Goal: Book appointment/travel/reservation

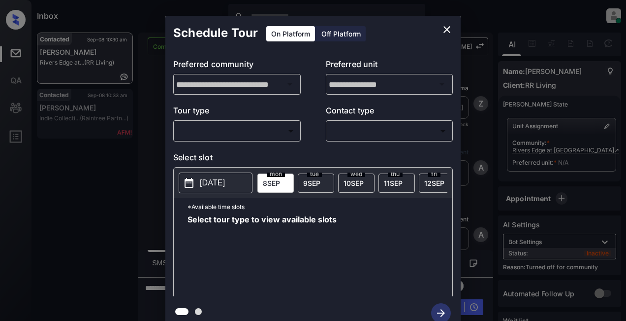
scroll to position [2193, 0]
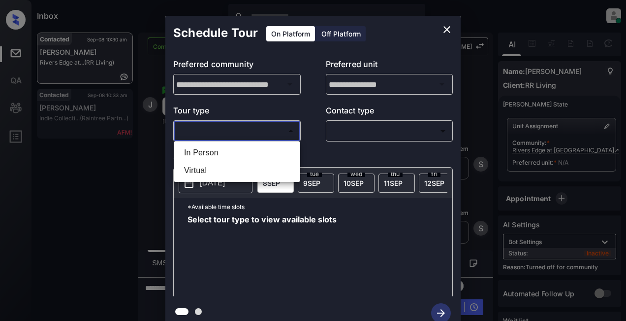
click at [260, 134] on body "Inbox Lyzzelle M. Ceralde Online Set yourself offline Set yourself on break Pro…" at bounding box center [313, 160] width 626 height 321
click at [212, 152] on li "In Person" at bounding box center [237, 153] width 122 height 18
type input "********"
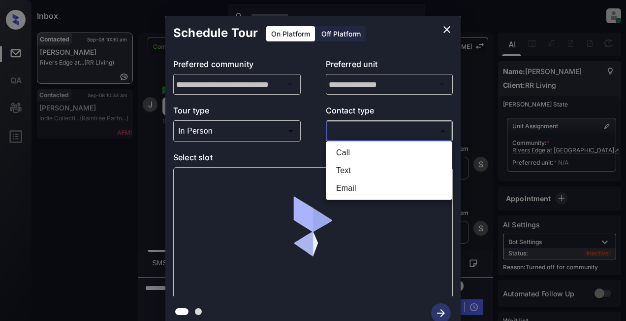
click at [360, 135] on body "Inbox Lyzzelle M. Ceralde Online Set yourself offline Set yourself on break Pro…" at bounding box center [313, 160] width 626 height 321
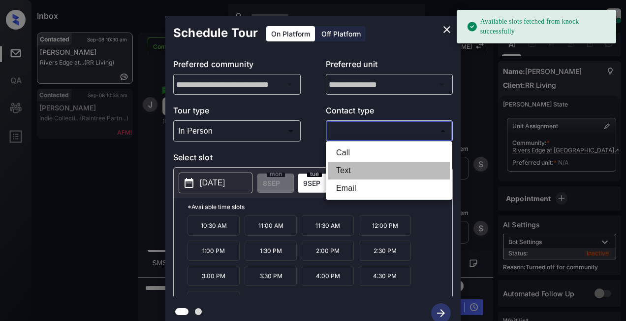
click at [347, 168] on li "Text" at bounding box center [389, 170] width 122 height 18
type input "****"
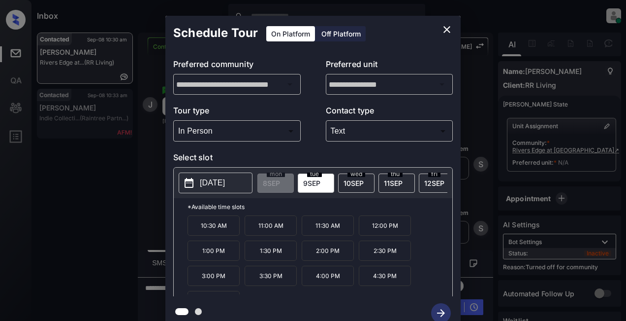
click at [211, 181] on p "[DATE]" at bounding box center [212, 183] width 25 height 12
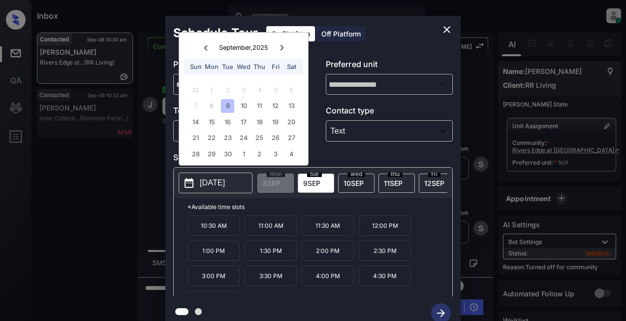
click at [445, 30] on icon "close" at bounding box center [447, 30] width 12 height 12
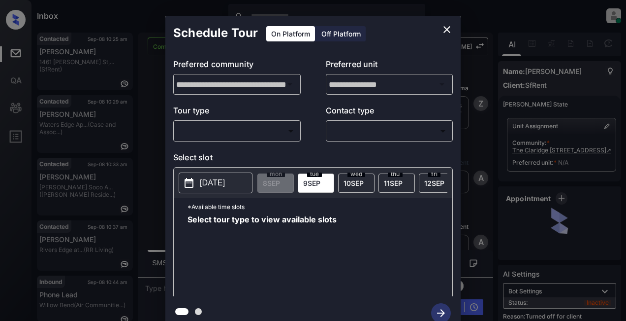
scroll to position [2260, 0]
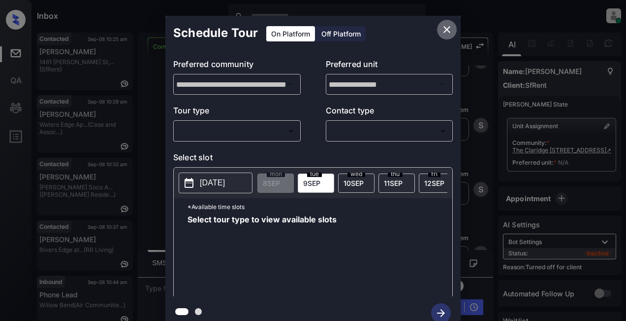
click at [441, 29] on button "close" at bounding box center [447, 30] width 20 height 20
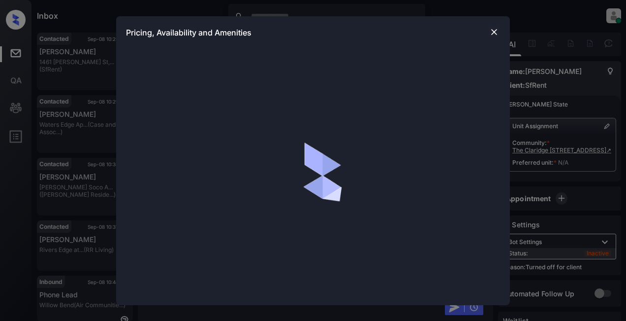
scroll to position [2260, 0]
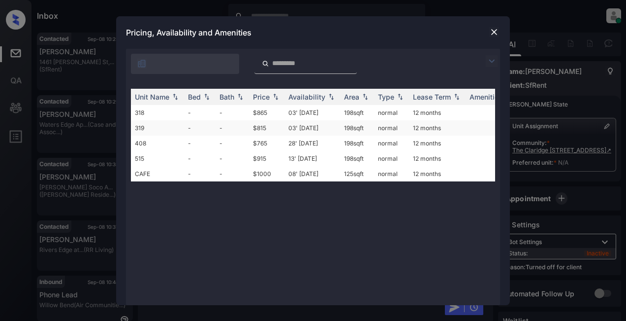
click at [260, 129] on td "$815" at bounding box center [266, 127] width 35 height 15
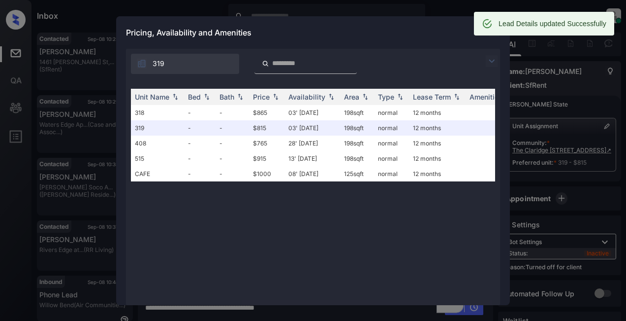
click at [429, 26] on div "Pricing, Availability and Amenities" at bounding box center [313, 32] width 394 height 32
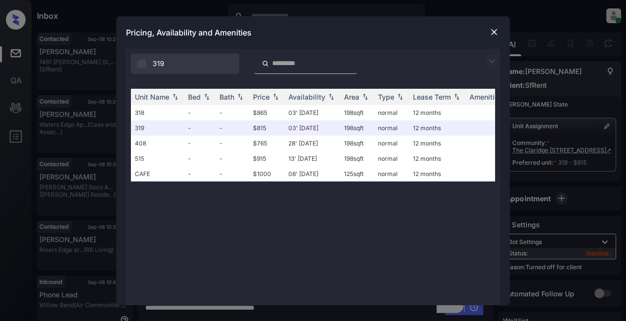
click at [495, 34] on img at bounding box center [494, 32] width 10 height 10
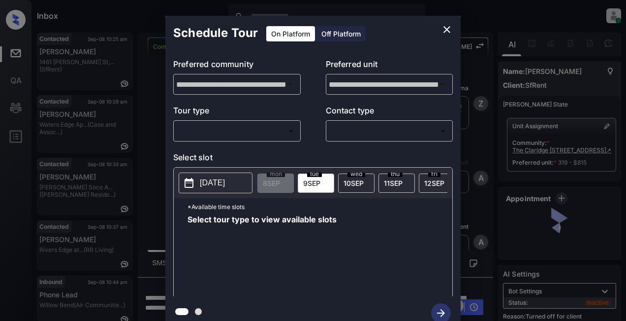
scroll to position [2620, 0]
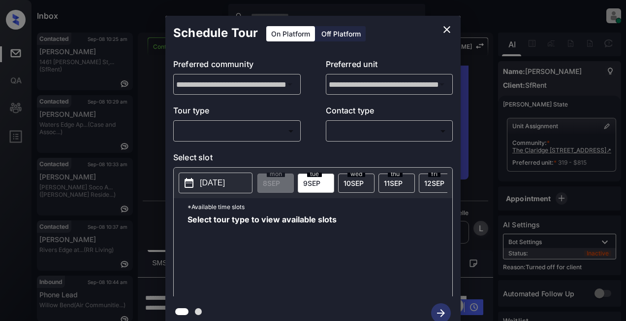
click at [263, 130] on body "Inbox Lyzzelle M. Ceralde Online Set yourself offline Set yourself on break Pro…" at bounding box center [313, 160] width 626 height 321
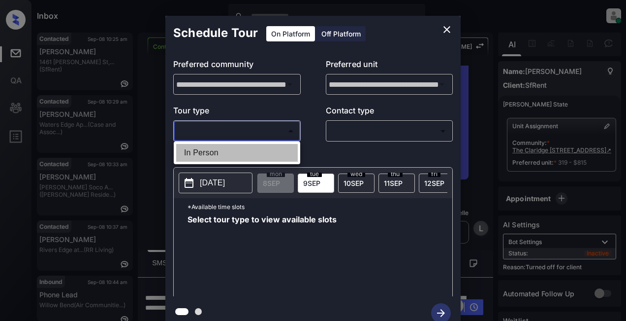
click at [213, 151] on li "In Person" at bounding box center [237, 153] width 122 height 18
type input "********"
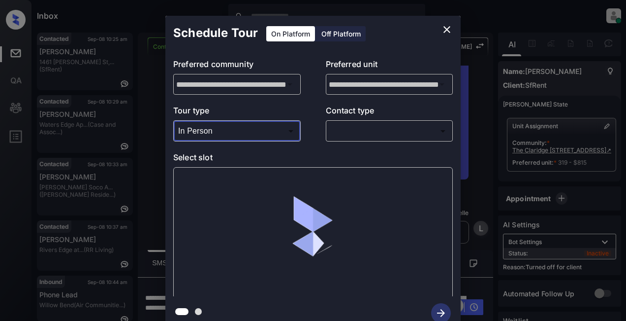
click at [368, 130] on body "Inbox Lyzzelle [PERSON_NAME] Online Set yourself offline Set yourself on break …" at bounding box center [313, 160] width 626 height 321
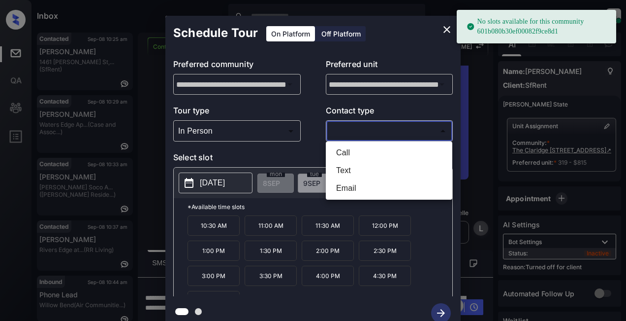
click at [450, 30] on div at bounding box center [313, 160] width 626 height 321
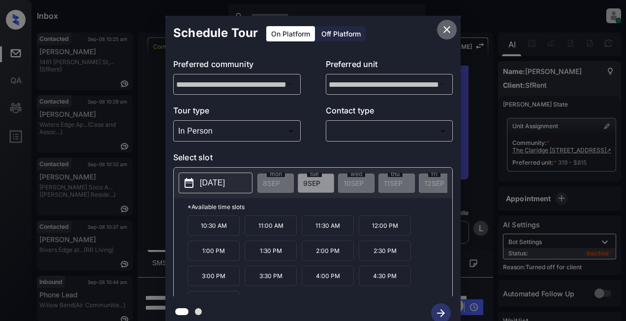
click at [448, 30] on icon "close" at bounding box center [447, 30] width 12 height 12
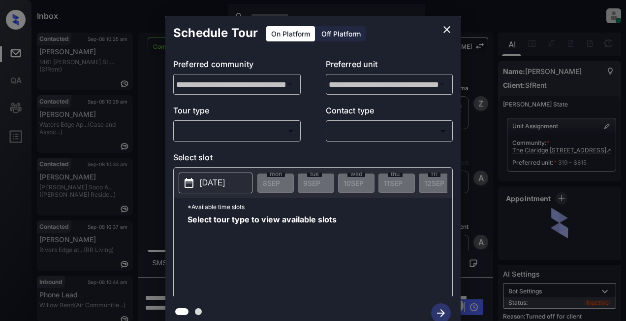
scroll to position [2620, 0]
click at [342, 32] on div "Off Platform" at bounding box center [341, 33] width 49 height 15
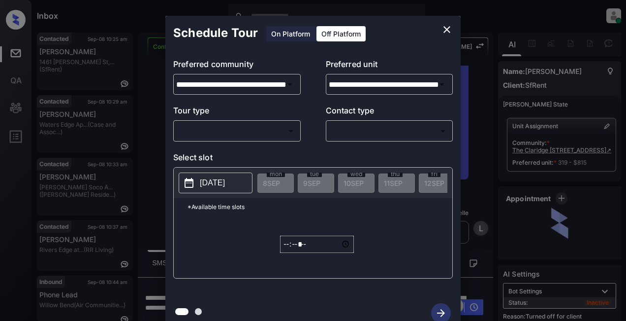
click at [217, 135] on body "Inbox Lyzzelle M. Ceralde Online Set yourself offline Set yourself on break Pro…" at bounding box center [313, 160] width 626 height 321
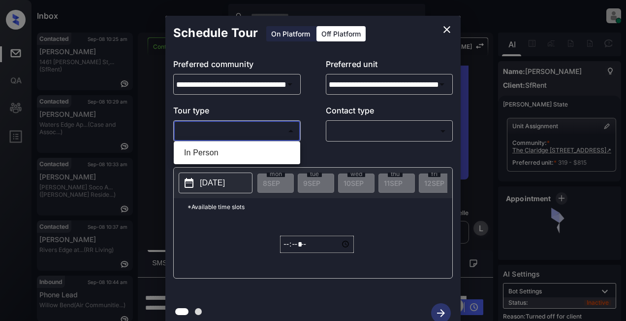
drag, startPoint x: 212, startPoint y: 152, endPoint x: 237, endPoint y: 150, distance: 25.2
click at [213, 152] on li "In Person" at bounding box center [237, 153] width 122 height 18
type input "********"
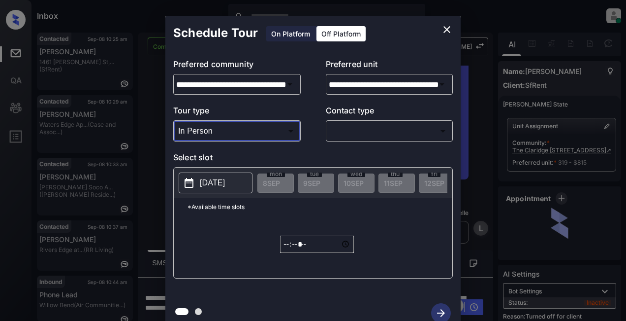
click at [348, 137] on body "Inbox Lyzzelle M. Ceralde Online Set yourself offline Set yourself on break Pro…" at bounding box center [313, 160] width 626 height 321
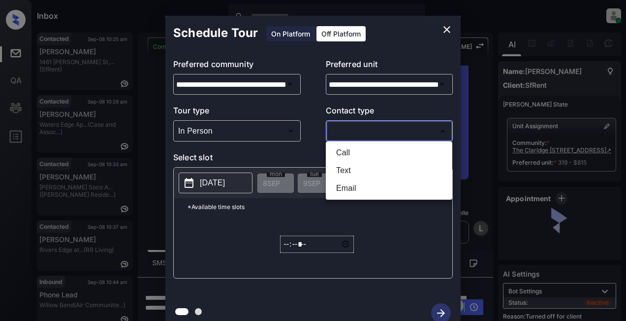
click at [350, 172] on li "Text" at bounding box center [389, 170] width 122 height 18
type input "****"
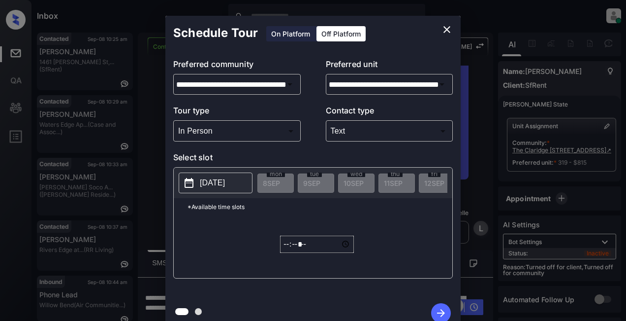
click at [223, 190] on button "[DATE]" at bounding box center [216, 182] width 74 height 21
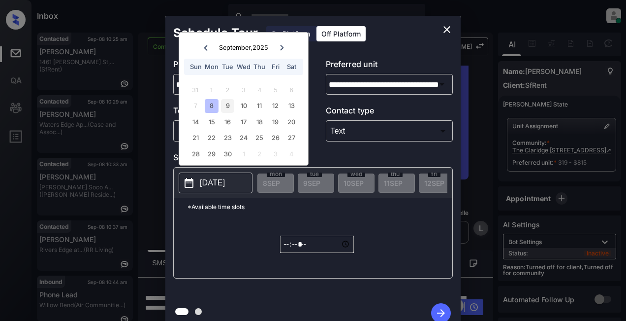
click at [229, 107] on div "9" at bounding box center [227, 105] width 13 height 13
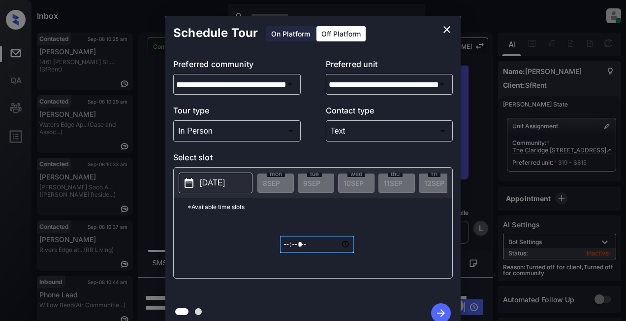
click at [287, 252] on input "*****" at bounding box center [317, 243] width 74 height 17
type input "*****"
click at [450, 314] on icon "button" at bounding box center [441, 313] width 20 height 20
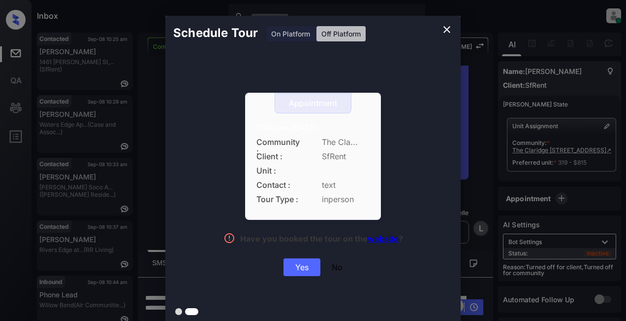
click at [308, 273] on div "Yes" at bounding box center [302, 267] width 37 height 18
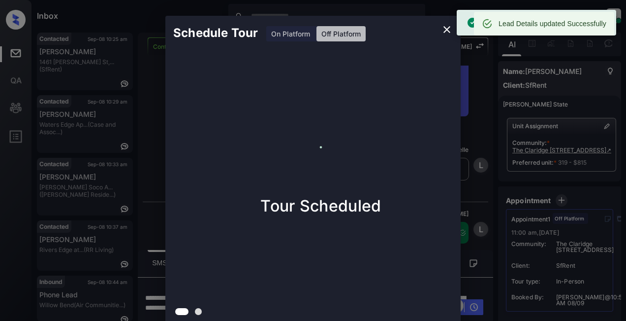
scroll to position [2683, 0]
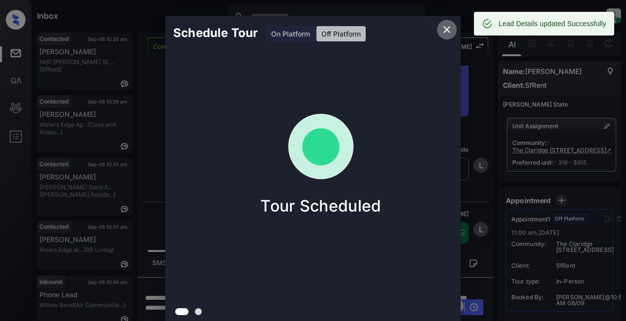
click at [443, 28] on icon "close" at bounding box center [447, 30] width 12 height 12
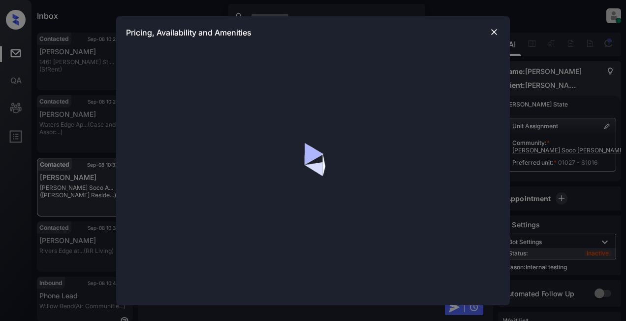
scroll to position [1, 0]
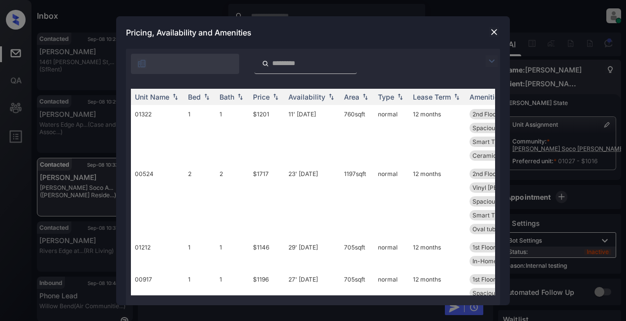
click at [496, 65] on img at bounding box center [492, 61] width 12 height 12
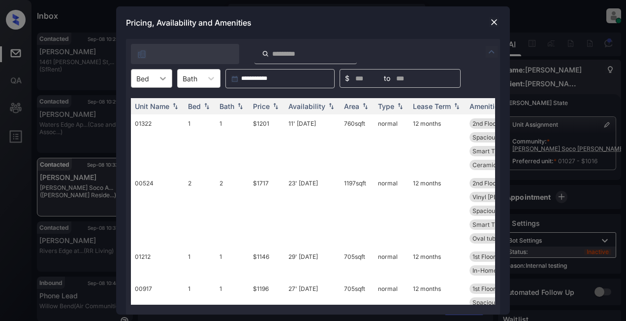
click at [164, 77] on icon at bounding box center [163, 78] width 10 height 10
click at [140, 100] on div "1" at bounding box center [151, 103] width 41 height 18
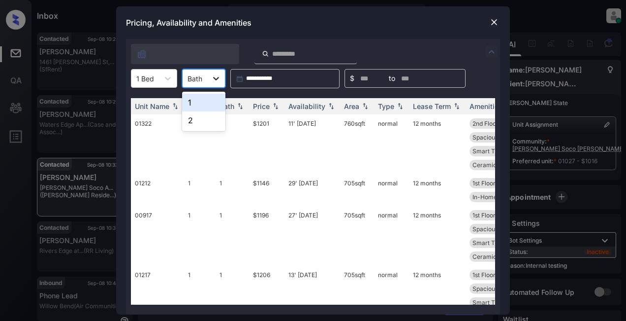
click at [219, 76] on icon at bounding box center [216, 78] width 10 height 10
click at [259, 103] on div "Price" at bounding box center [261, 106] width 17 height 8
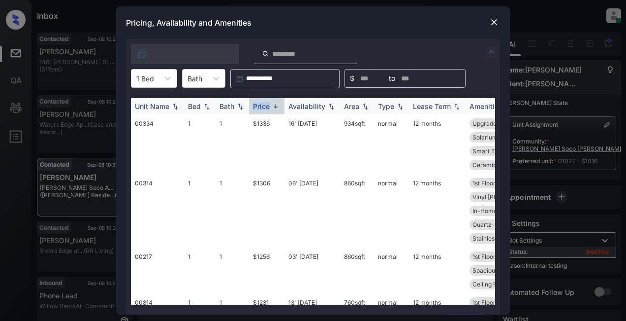
click at [259, 103] on div "Price" at bounding box center [261, 106] width 17 height 8
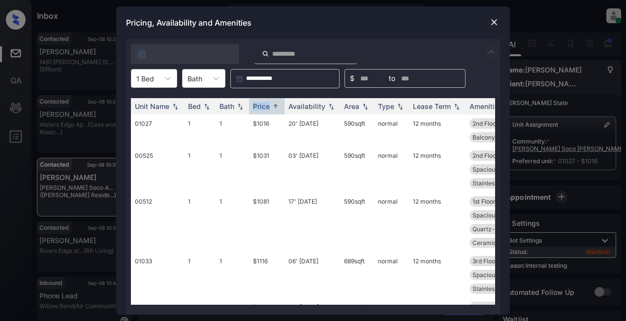
click at [492, 23] on img at bounding box center [494, 22] width 10 height 10
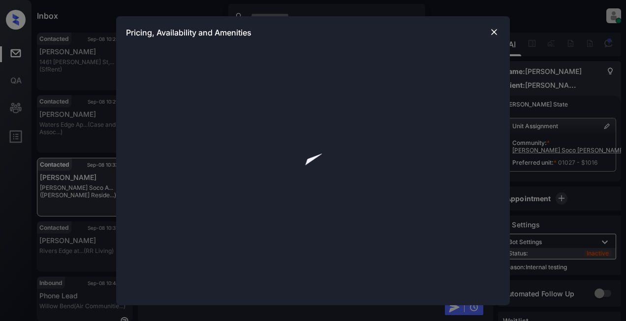
scroll to position [1, 0]
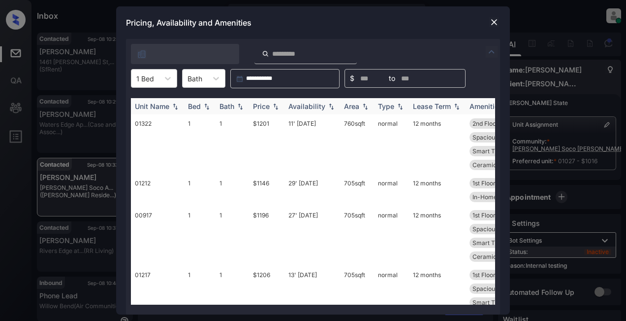
click at [273, 107] on img at bounding box center [276, 106] width 10 height 7
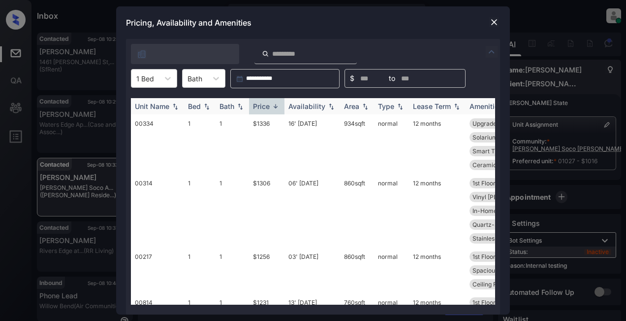
click at [273, 107] on img at bounding box center [276, 105] width 10 height 7
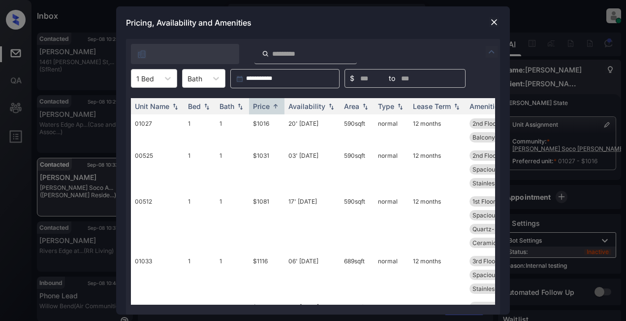
click at [492, 23] on img at bounding box center [494, 22] width 10 height 10
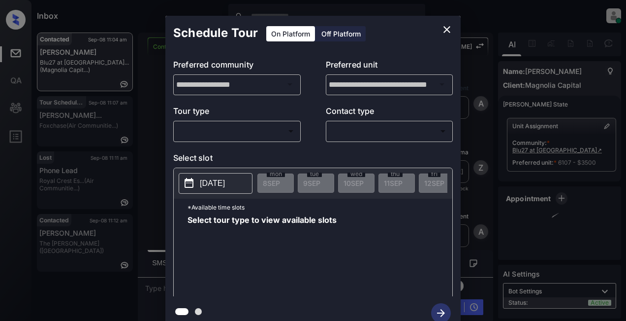
scroll to position [3509, 0]
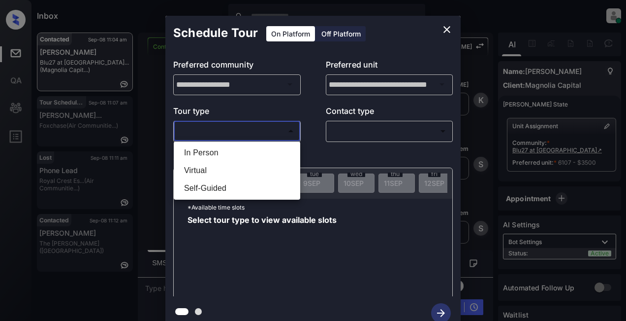
click at [219, 127] on body "Inbox Lyzzelle [PERSON_NAME] Online Set yourself offline Set yourself on break …" at bounding box center [313, 160] width 626 height 321
click at [220, 150] on li "In Person" at bounding box center [237, 153] width 122 height 18
type input "********"
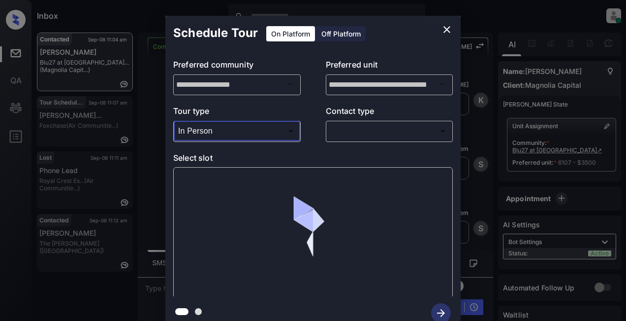
click at [357, 129] on body "Inbox Lyzzelle M. Ceralde Online Set yourself offline Set yourself on break Pro…" at bounding box center [313, 160] width 626 height 321
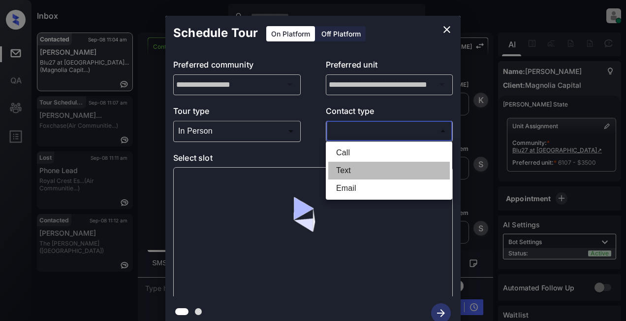
click at [355, 170] on li "Text" at bounding box center [389, 170] width 122 height 18
type input "****"
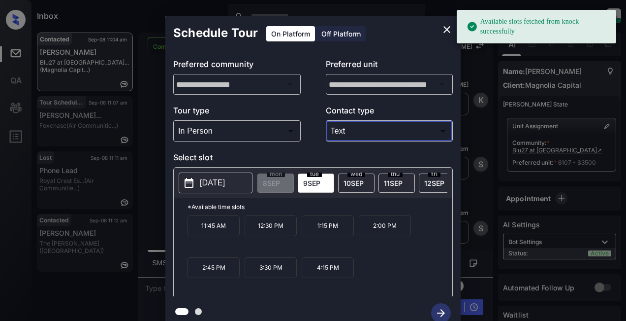
click at [219, 180] on p "2025-09-09" at bounding box center [212, 183] width 25 height 12
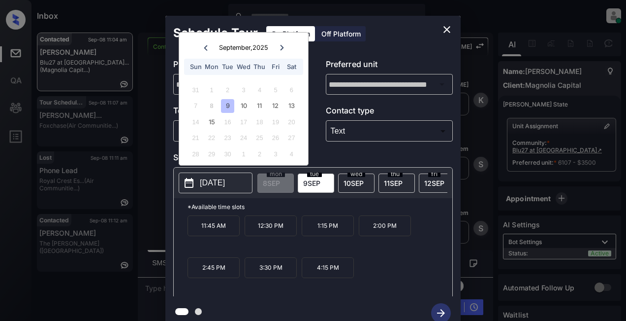
click at [230, 104] on div "9" at bounding box center [227, 105] width 13 height 13
click at [246, 109] on div "10" at bounding box center [243, 105] width 13 height 13
click at [232, 107] on div "9" at bounding box center [227, 105] width 13 height 13
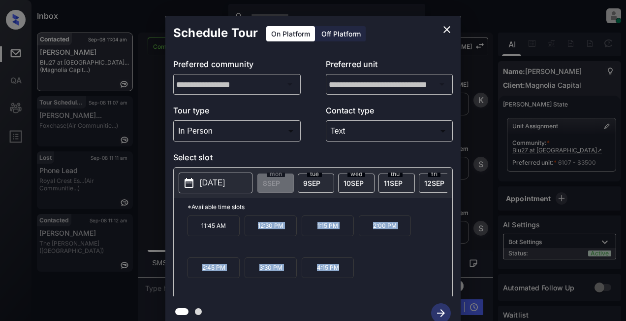
drag, startPoint x: 253, startPoint y: 229, endPoint x: 382, endPoint y: 266, distance: 134.3
click at [346, 282] on div "11:45 AM 12:30 PM 1:15 PM 2:00 PM 2:45 PM 3:30 PM 4:15 PM" at bounding box center [320, 254] width 265 height 79
click at [349, 253] on div "11:45 AM 12:30 PM 1:15 PM 2:00 PM 2:45 PM 3:30 PM 4:15 PM" at bounding box center [320, 254] width 265 height 79
drag, startPoint x: 313, startPoint y: 232, endPoint x: 375, endPoint y: 273, distance: 73.9
click at [359, 289] on div "11:45 AM 12:30 PM 1:15 PM 2:00 PM 2:45 PM 3:30 PM 4:15 PM" at bounding box center [320, 254] width 265 height 79
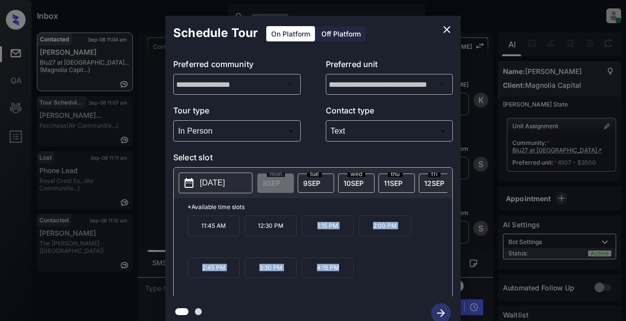
click at [376, 271] on div "11:45 AM 12:30 PM 1:15 PM 2:00 PM 2:45 PM 3:30 PM 4:15 PM" at bounding box center [320, 254] width 265 height 79
drag, startPoint x: 372, startPoint y: 226, endPoint x: 341, endPoint y: 281, distance: 62.8
click at [341, 281] on div "11:45 AM 12:30 PM 1:15 PM 2:00 PM 2:45 PM 3:30 PM 4:15 PM" at bounding box center [320, 254] width 265 height 79
copy div "2:00 PM 2:45 PM 3:30 PM 4:15 PM"
click at [449, 28] on icon "close" at bounding box center [447, 29] width 7 height 7
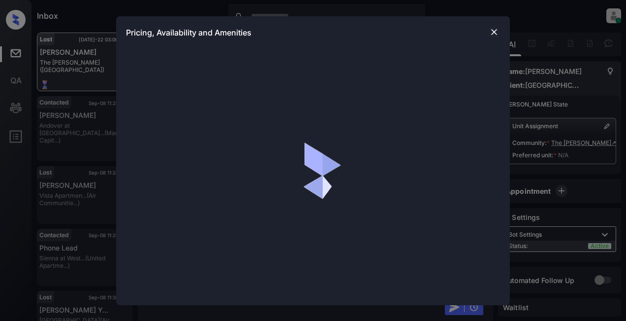
scroll to position [2, 0]
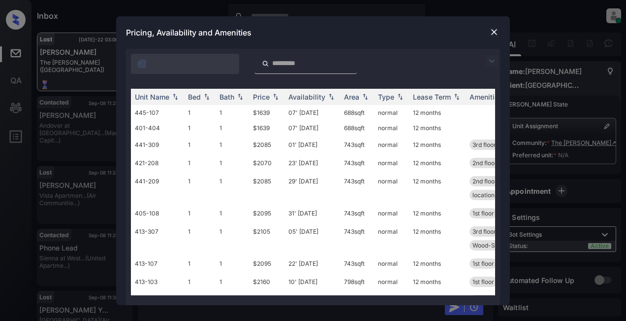
click at [495, 61] on img at bounding box center [492, 61] width 12 height 12
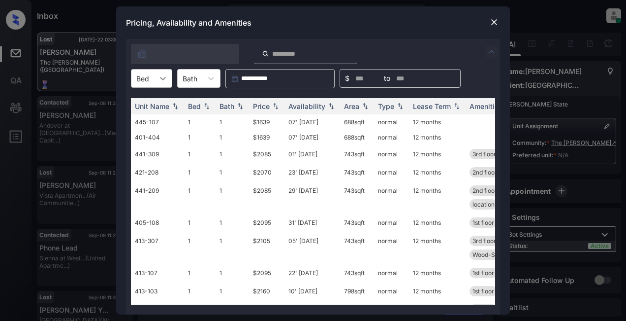
click at [164, 81] on icon at bounding box center [163, 78] width 10 height 10
click at [143, 141] on div "3" at bounding box center [151, 138] width 41 height 18
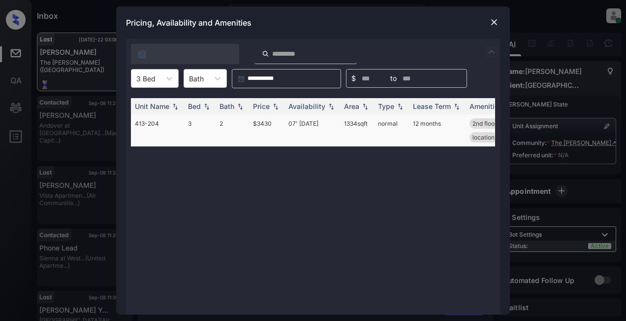
click at [261, 124] on td "$3430" at bounding box center [266, 130] width 35 height 32
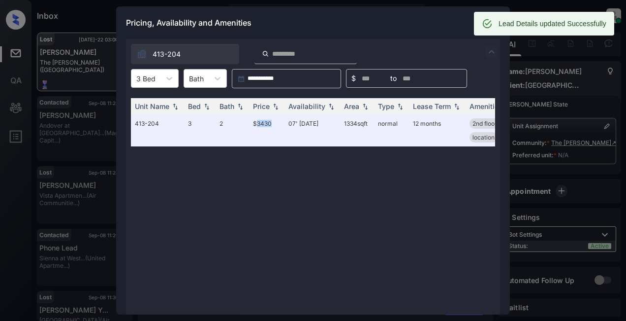
click at [493, 32] on div "Lead Details updated Successfully Lost [DATE]-22 03:00 pm [PERSON_NAME] The [PE…" at bounding box center [329, 192] width 584 height 321
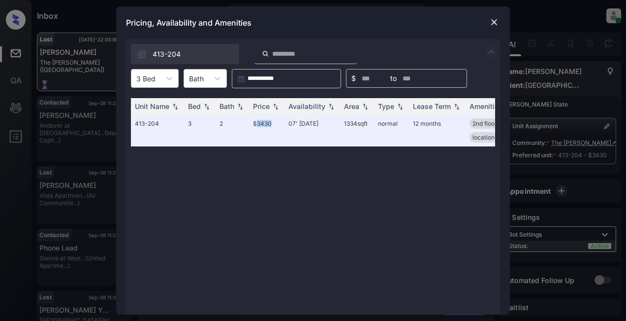
scroll to position [1749, 0]
click at [490, 18] on img at bounding box center [494, 22] width 10 height 10
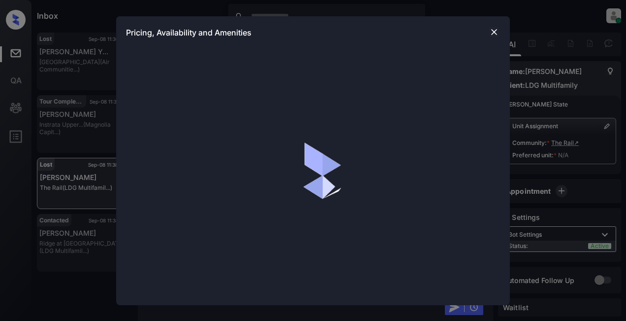
scroll to position [3061, 0]
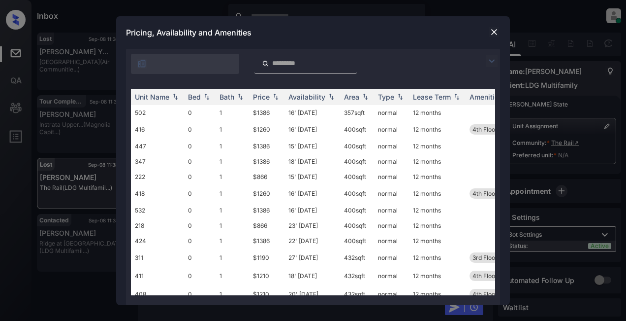
click at [494, 63] on img at bounding box center [492, 61] width 12 height 12
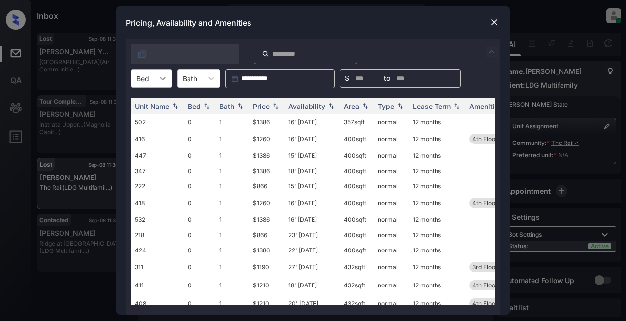
click at [164, 78] on icon at bounding box center [163, 78] width 10 height 10
click at [137, 103] on div "0" at bounding box center [151, 103] width 41 height 18
click at [260, 103] on div "Price" at bounding box center [261, 106] width 17 height 8
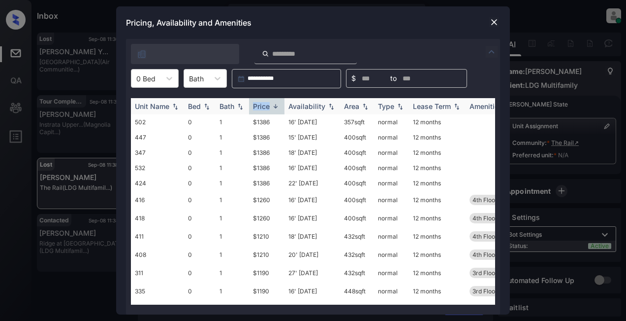
click at [260, 103] on div "Price" at bounding box center [261, 106] width 17 height 8
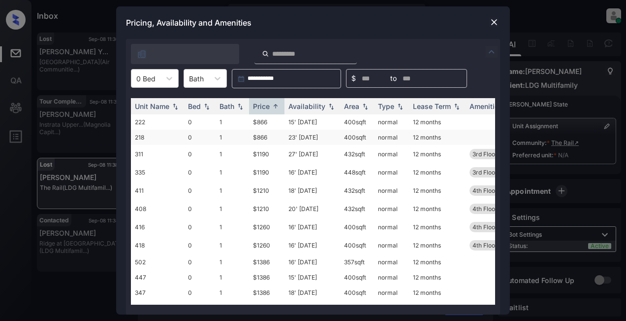
click at [257, 138] on td "$866" at bounding box center [266, 136] width 35 height 15
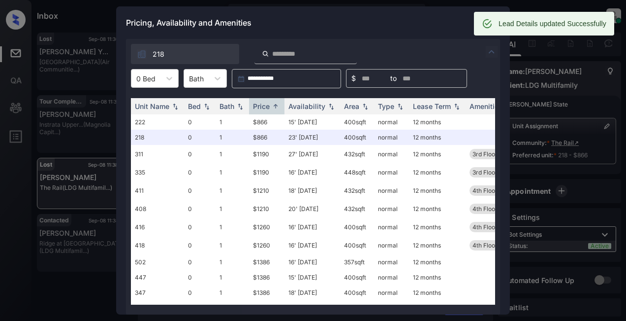
click at [369, 31] on div "Pricing, Availability and Amenities" at bounding box center [313, 22] width 394 height 32
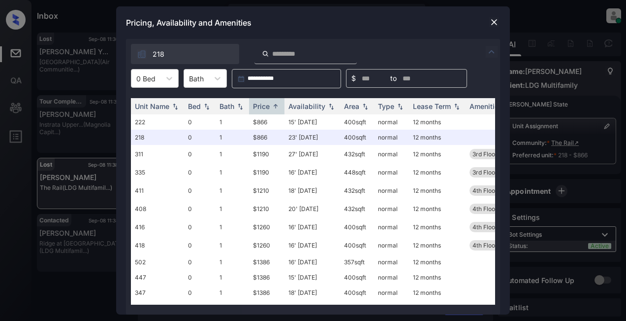
click at [490, 19] on img at bounding box center [494, 22] width 10 height 10
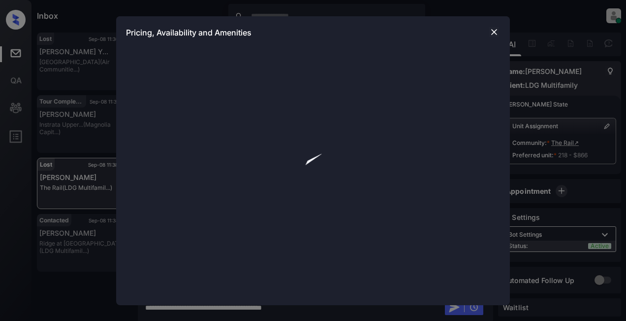
scroll to position [3061, 0]
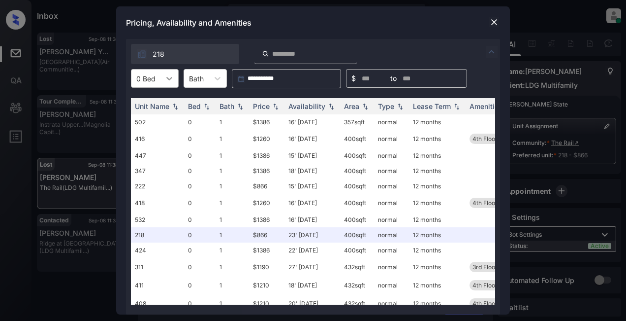
click at [170, 79] on icon at bounding box center [169, 78] width 6 height 3
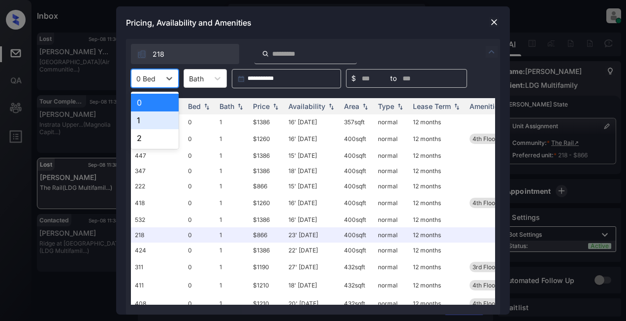
click at [134, 119] on div "1" at bounding box center [155, 120] width 48 height 18
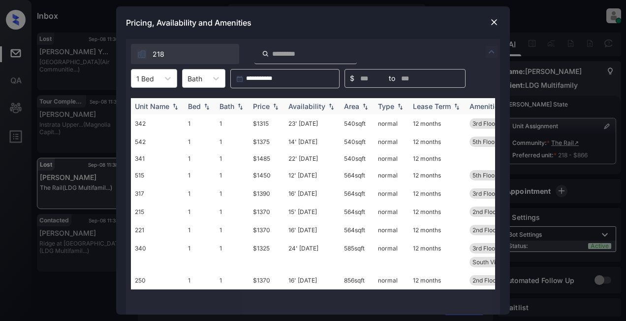
click at [273, 107] on img at bounding box center [276, 106] width 10 height 7
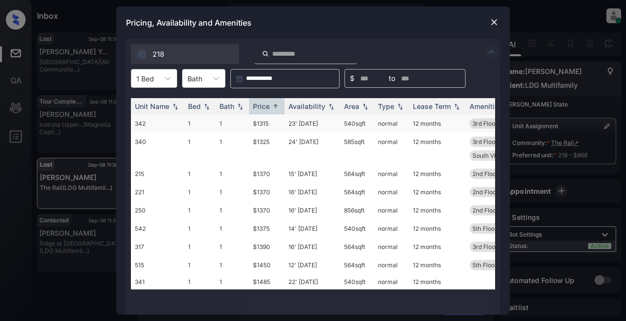
click at [263, 126] on td "$1315" at bounding box center [266, 123] width 35 height 18
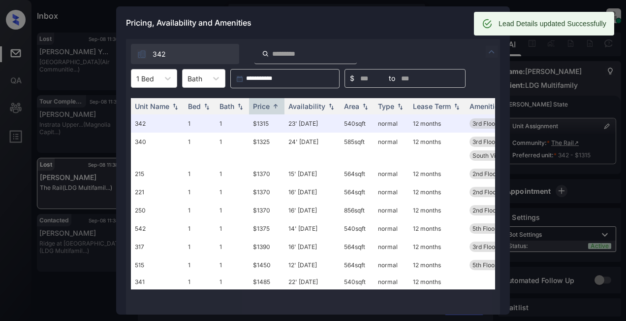
click at [440, 24] on div "Pricing, Availability and Amenities" at bounding box center [313, 22] width 394 height 32
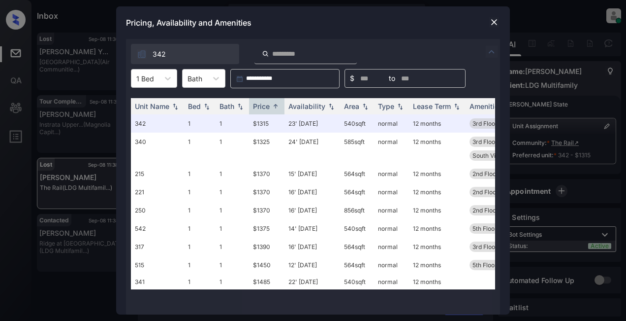
click at [494, 23] on img at bounding box center [494, 22] width 10 height 10
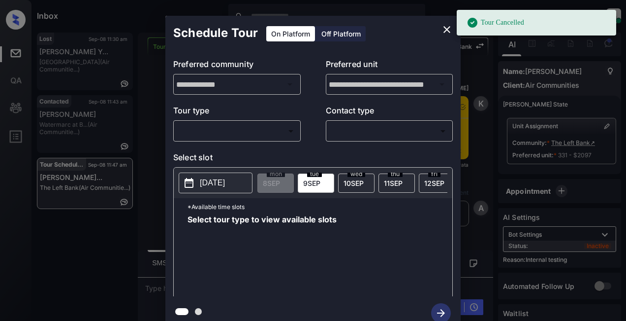
scroll to position [10111, 0]
click at [221, 127] on body "Tour Cancelled Inbox Lyzzelle [PERSON_NAME] Online Set yourself offline Set you…" at bounding box center [313, 160] width 626 height 321
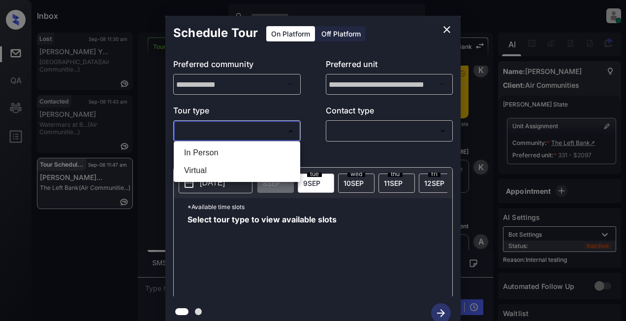
drag, startPoint x: 201, startPoint y: 151, endPoint x: 334, endPoint y: 138, distance: 133.6
click at [202, 151] on li "In Person" at bounding box center [237, 153] width 122 height 18
type input "********"
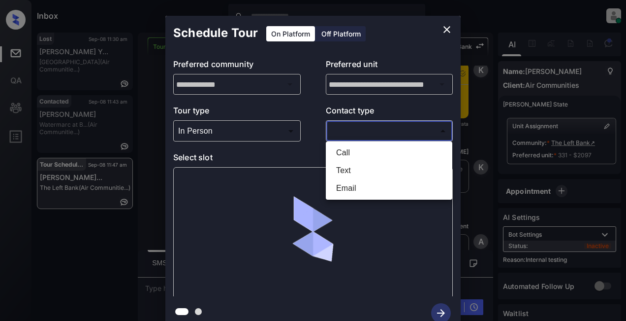
click at [361, 131] on body "Inbox Lyzzelle [PERSON_NAME] Online Set yourself offline Set yourself on break …" at bounding box center [313, 160] width 626 height 321
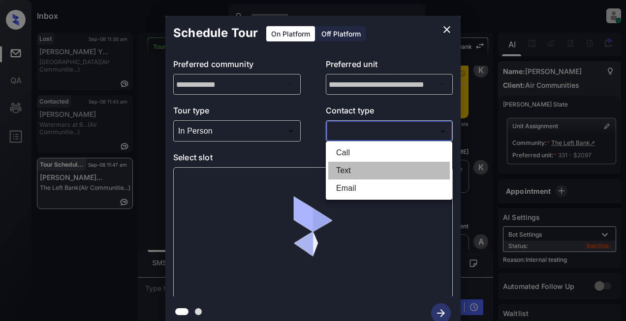
click at [344, 174] on li "Text" at bounding box center [389, 170] width 122 height 18
type input "****"
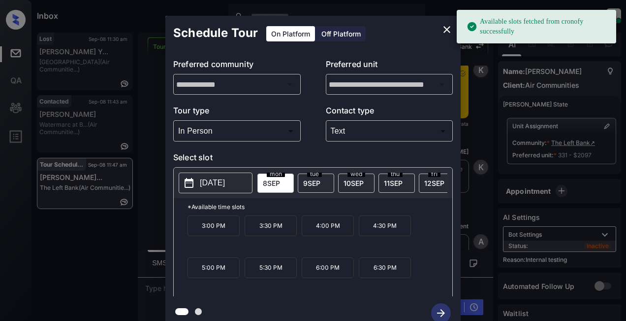
click at [222, 182] on p "[DATE]" at bounding box center [212, 183] width 25 height 12
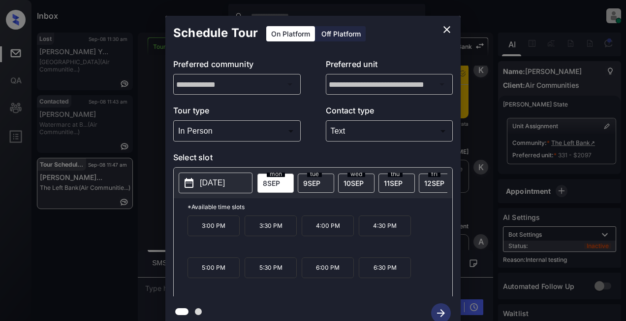
click at [331, 230] on p "4:00 PM" at bounding box center [328, 225] width 52 height 21
click at [437, 310] on icon "button" at bounding box center [441, 313] width 20 height 20
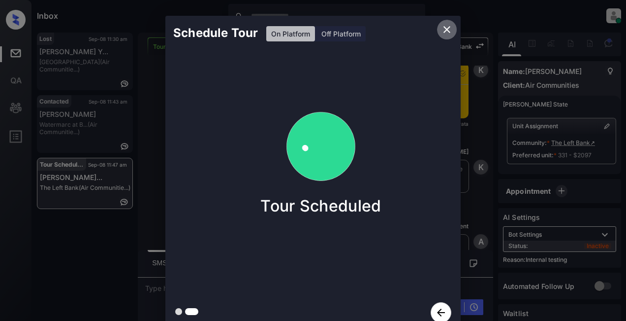
click at [447, 27] on icon "close" at bounding box center [447, 30] width 12 height 12
